Goal: Information Seeking & Learning: Learn about a topic

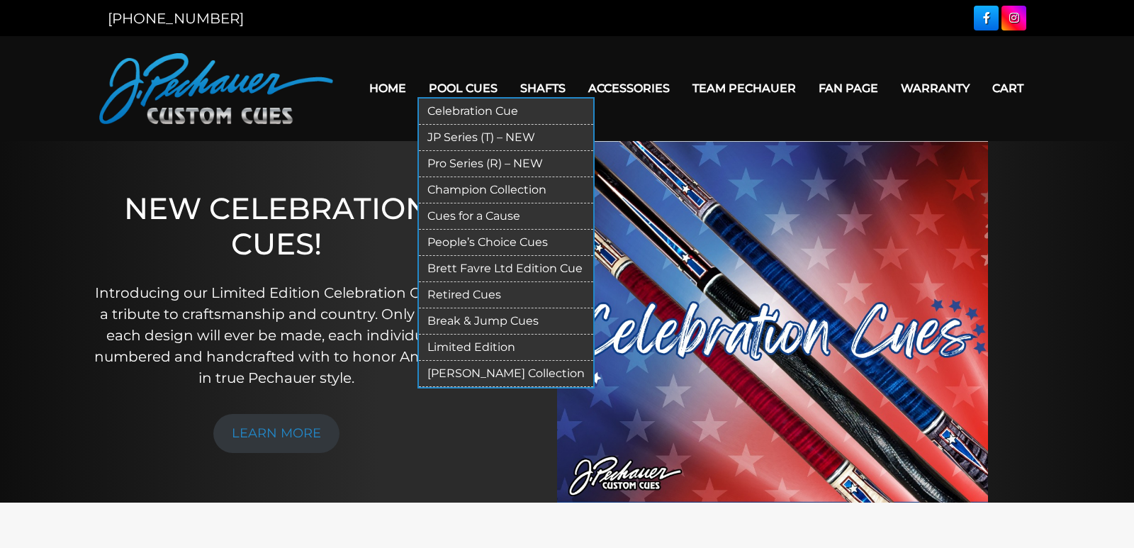
click at [473, 163] on link "Pro Series (R) – NEW" at bounding box center [506, 164] width 174 height 26
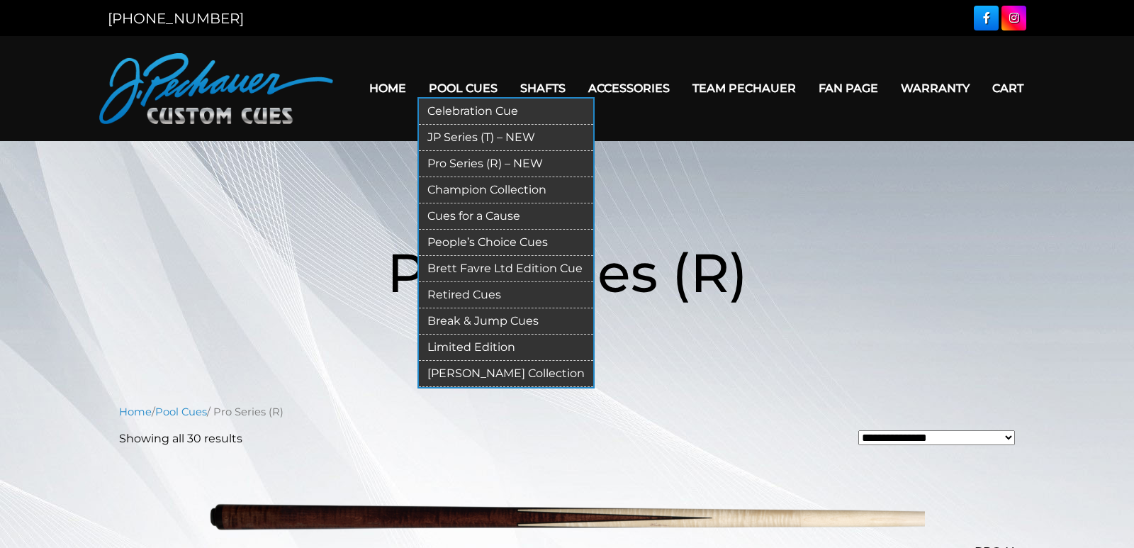
click at [477, 293] on link "Retired Cues" at bounding box center [506, 295] width 174 height 26
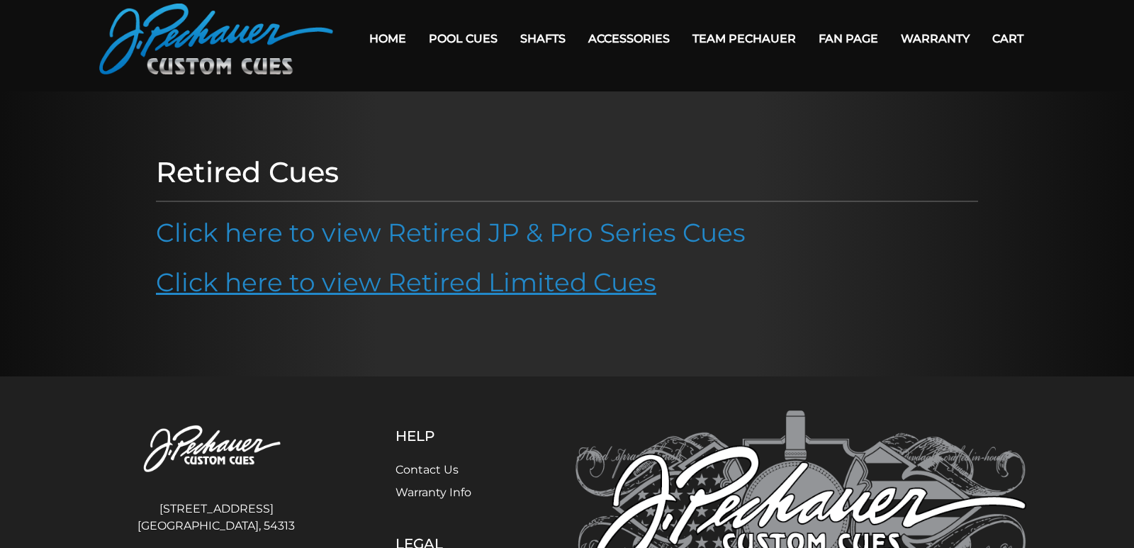
scroll to position [54, 0]
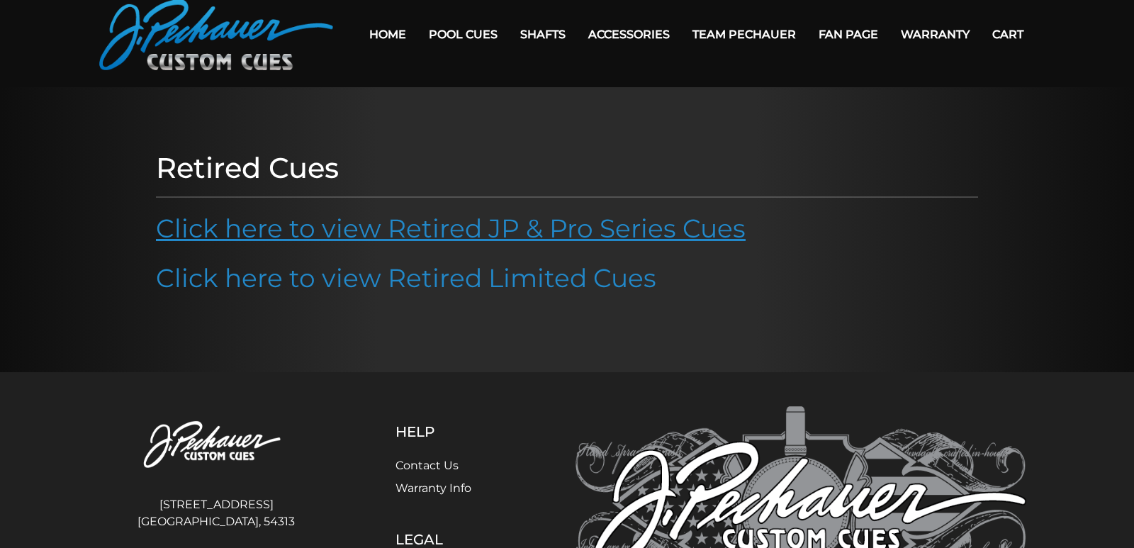
click at [507, 217] on link "Click here to view Retired JP & Pro Series Cues" at bounding box center [450, 228] width 589 height 31
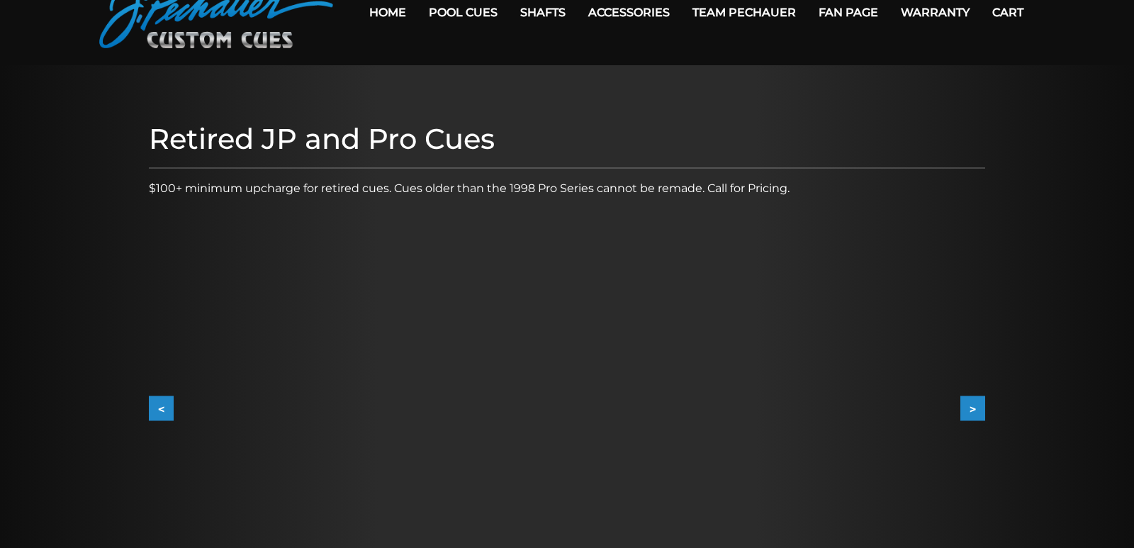
scroll to position [154, 0]
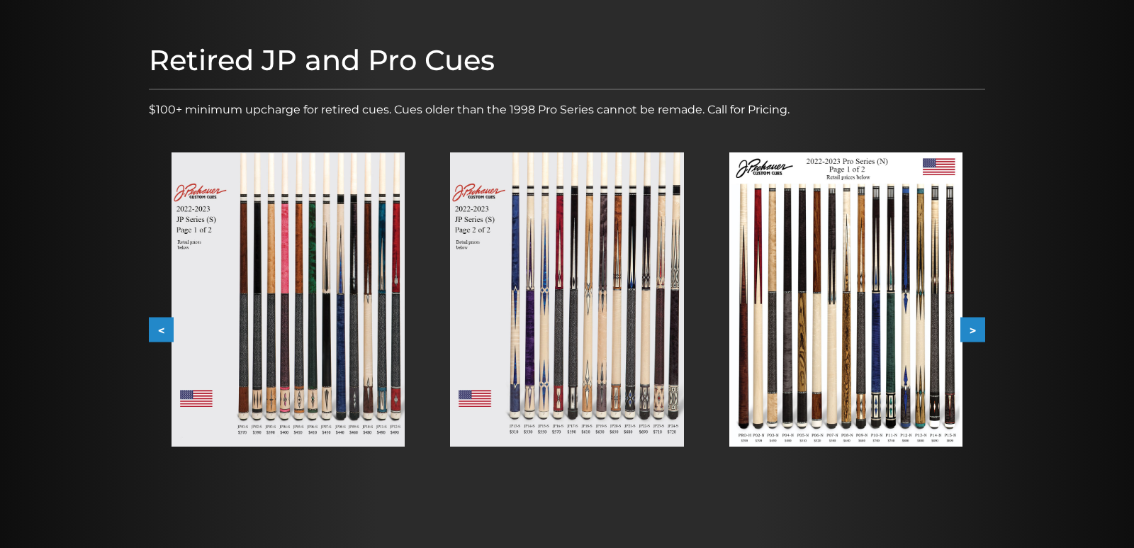
click at [883, 322] on img at bounding box center [845, 299] width 233 height 294
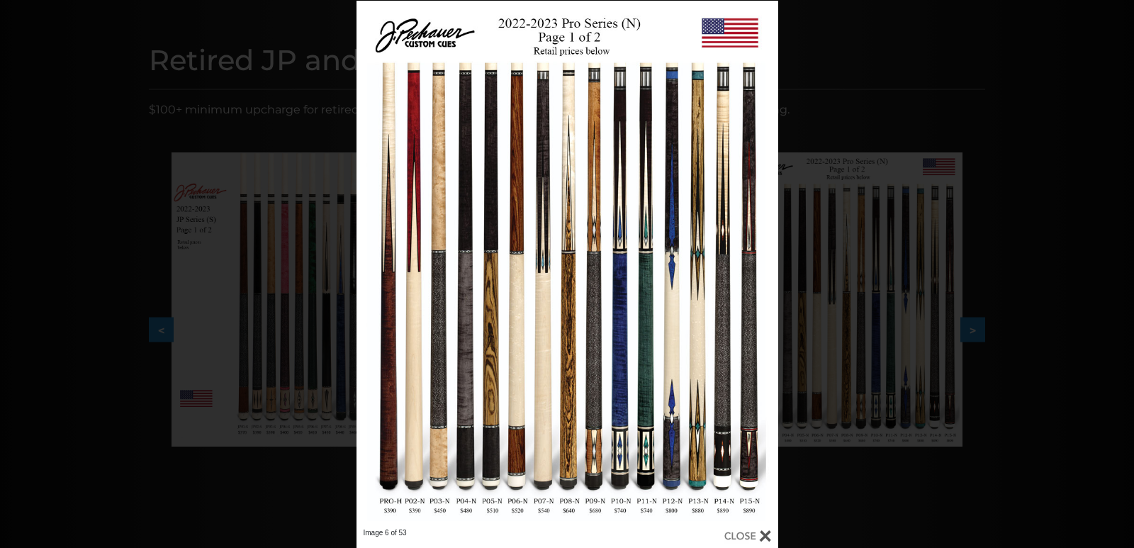
click at [820, 100] on div "Image 6 of 53" at bounding box center [567, 275] width 1134 height 548
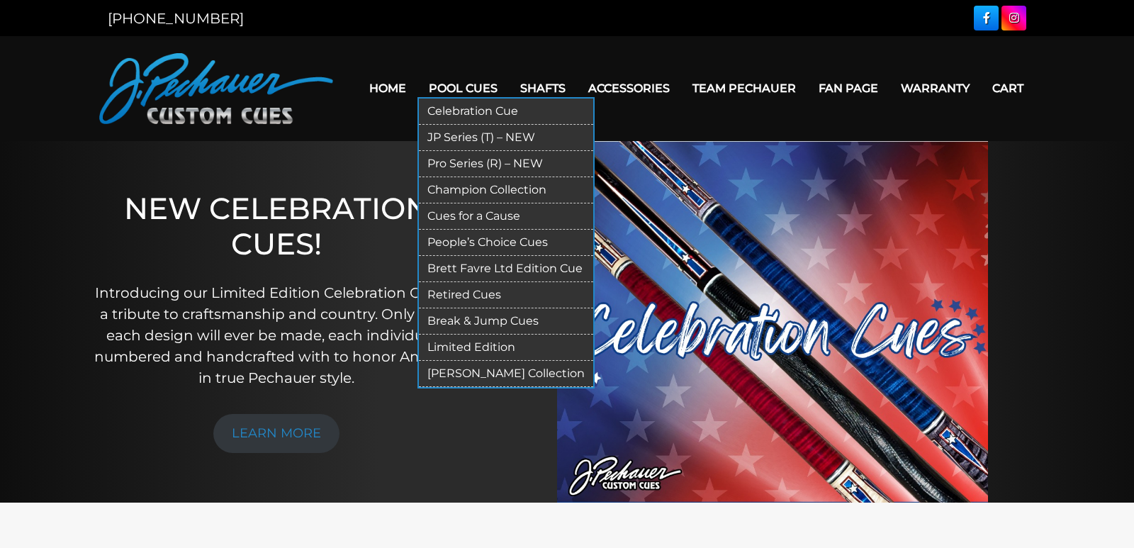
click at [473, 289] on link "Retired Cues" at bounding box center [506, 295] width 174 height 26
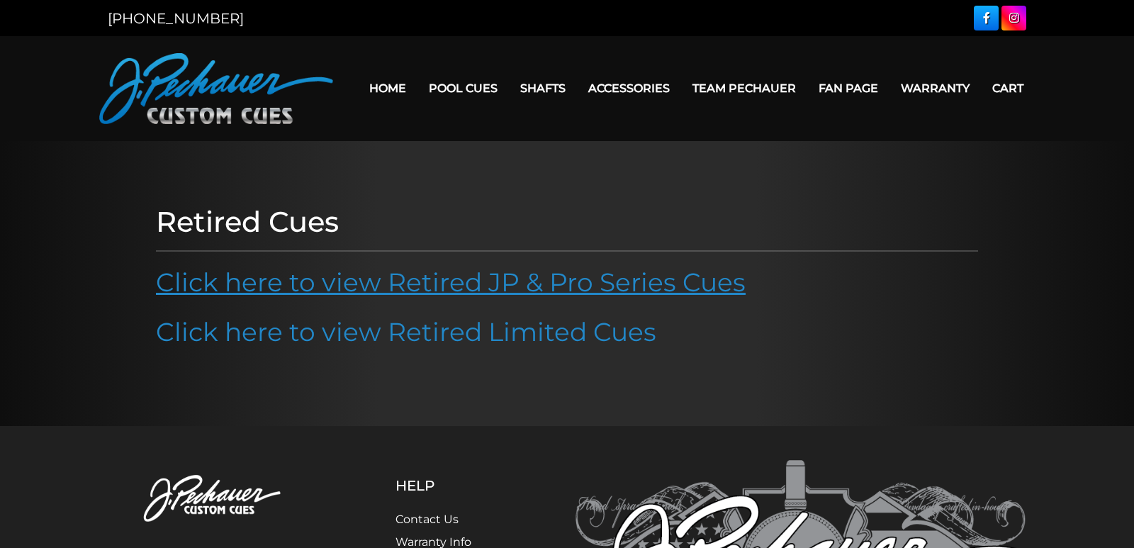
click at [429, 278] on link "Click here to view Retired JP & Pro Series Cues" at bounding box center [450, 281] width 589 height 31
